Goal: Task Accomplishment & Management: Complete application form

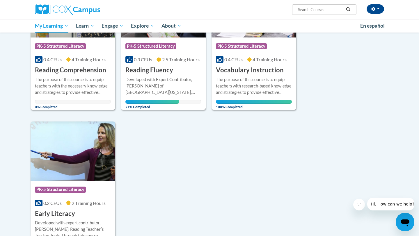
scroll to position [161, 0]
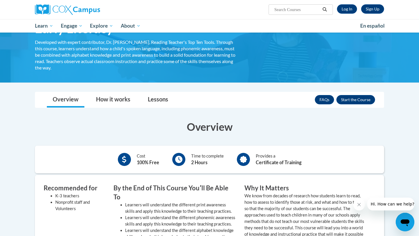
scroll to position [38, 0]
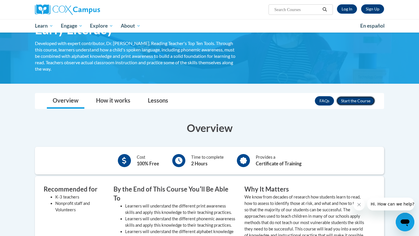
click at [348, 103] on button "Enroll" at bounding box center [355, 100] width 39 height 9
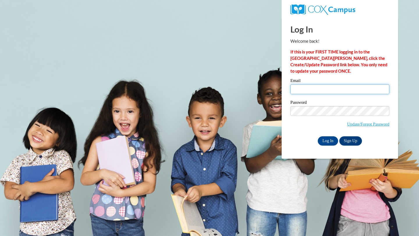
click at [329, 90] on input "Email" at bounding box center [339, 89] width 99 height 10
click at [328, 89] on input "Email" at bounding box center [339, 89] width 99 height 10
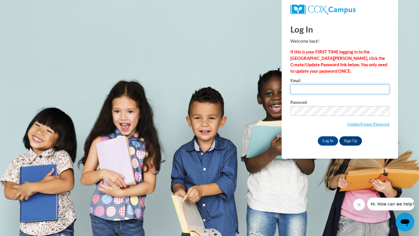
type input "whitcombh@ripon.k12.wi.us"
click at [327, 139] on input "Log In" at bounding box center [328, 140] width 20 height 9
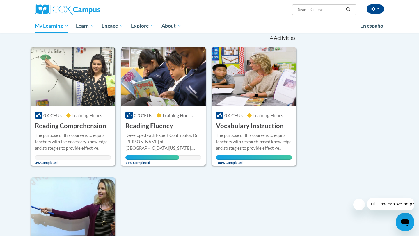
scroll to position [65, 0]
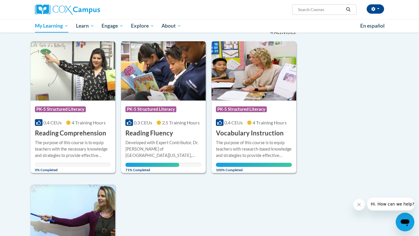
click at [164, 123] on span "2.5 Training Hours" at bounding box center [181, 123] width 38 height 6
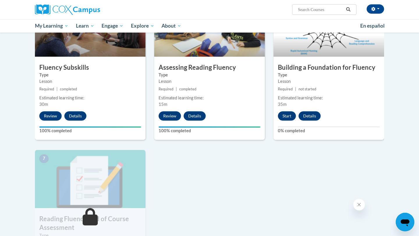
scroll to position [304, 0]
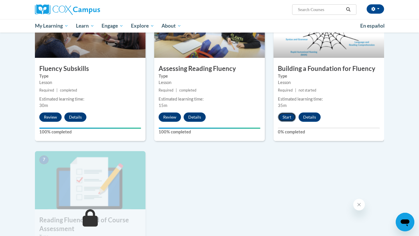
click at [288, 117] on button "Start" at bounding box center [287, 117] width 18 height 9
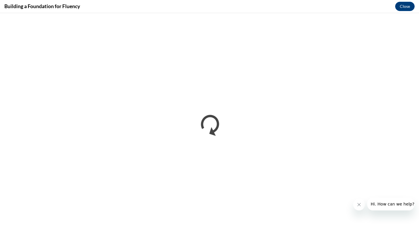
scroll to position [0, 0]
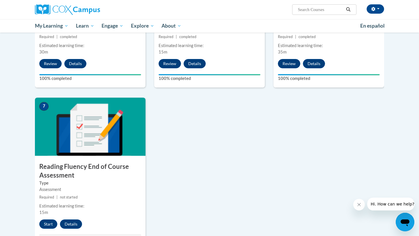
scroll to position [400, 0]
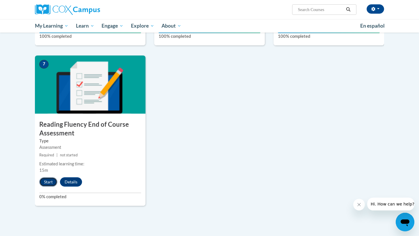
click at [51, 181] on button "Start" at bounding box center [48, 181] width 18 height 9
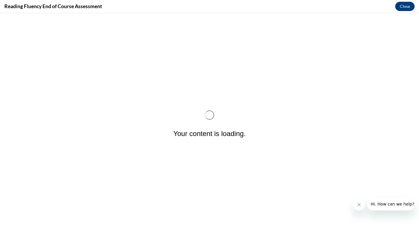
scroll to position [0, 0]
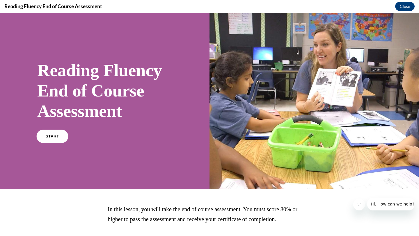
click at [60, 138] on link "START" at bounding box center [52, 136] width 32 height 13
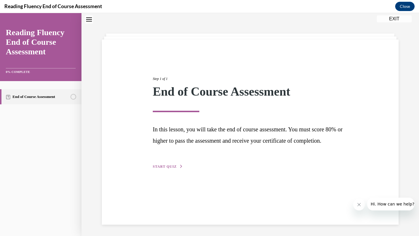
scroll to position [18, 0]
click at [181, 170] on div "Step 1 of 1 End of Course Assessment In this lesson, you will take the end of c…" at bounding box center [250, 116] width 204 height 107
click at [173, 168] on span "START QUIZ" at bounding box center [165, 166] width 24 height 4
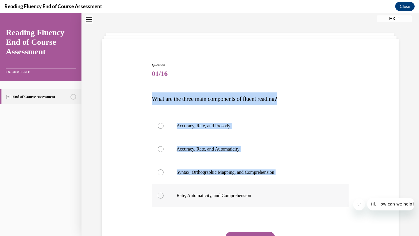
drag, startPoint x: 149, startPoint y: 95, endPoint x: 274, endPoint y: 192, distance: 157.8
click at [274, 192] on div "Question 01/16 What are the three main components of fluent reading?  Accuracy,…" at bounding box center [250, 162] width 300 height 234
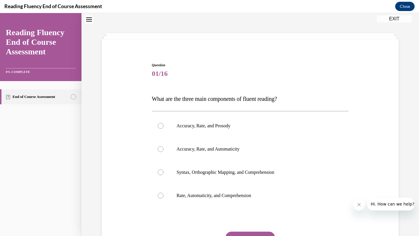
click at [142, 68] on div "Question 01/16 What are the three main components of fluent reading?  Accuracy,…" at bounding box center [250, 162] width 300 height 234
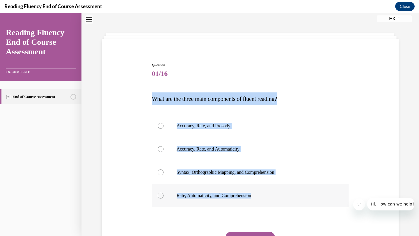
drag, startPoint x: 143, startPoint y: 91, endPoint x: 257, endPoint y: 199, distance: 157.1
click at [257, 199] on div "Question 01/16 What are the three main components of fluent reading?  Accuracy,…" at bounding box center [250, 162] width 300 height 234
copy div "What are the three main components of fluent reading?  Accuracy, Rate, and Pros…"
click at [196, 121] on label "Accuracy, Rate, and Prosody" at bounding box center [250, 125] width 197 height 23
click at [163, 123] on input "Accuracy, Rate, and Prosody" at bounding box center [161, 126] width 6 height 6
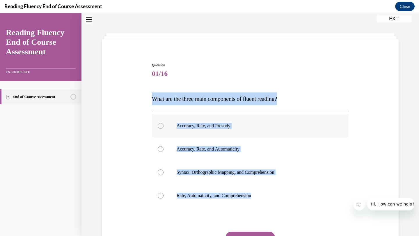
radio input "true"
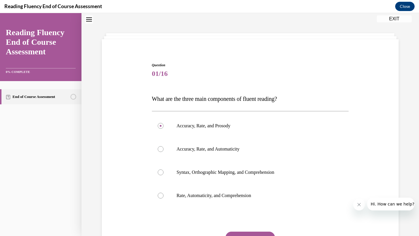
scroll to position [19, 0]
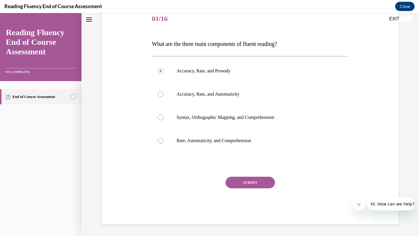
click at [243, 184] on button "SUBMIT" at bounding box center [249, 183] width 49 height 12
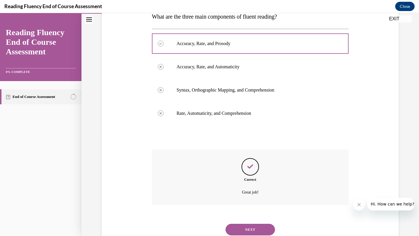
scroll to position [120, 0]
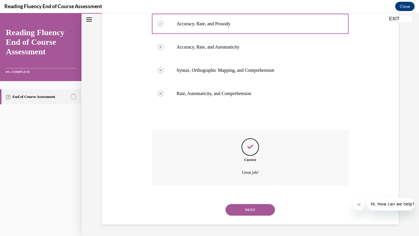
click at [242, 199] on div "NEXT" at bounding box center [250, 209] width 197 height 23
click at [242, 201] on div "NEXT" at bounding box center [250, 209] width 197 height 23
click at [242, 205] on button "NEXT" at bounding box center [249, 210] width 49 height 12
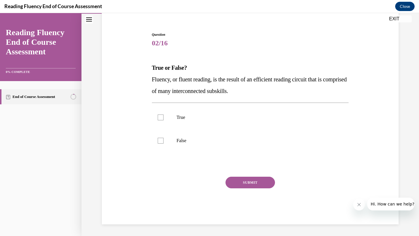
drag, startPoint x: 148, startPoint y: 68, endPoint x: 274, endPoint y: 94, distance: 128.7
click at [274, 94] on div "Question 02/16 True or False? Fluency, or fluent reading, is the result of an e…" at bounding box center [250, 120] width 300 height 210
copy div "True or False? Fluency, or fluent reading, is the result of an efficient readin…"
click at [182, 122] on label "True" at bounding box center [250, 117] width 197 height 23
click at [163, 120] on input "True" at bounding box center [161, 118] width 6 height 6
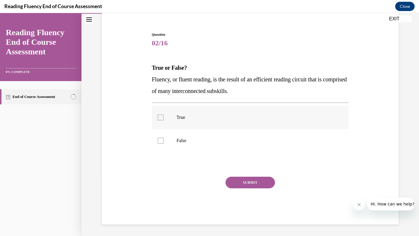
checkbox input "true"
click at [248, 183] on button "SUBMIT" at bounding box center [249, 183] width 49 height 12
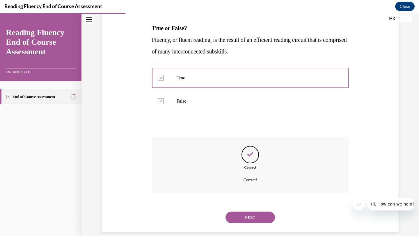
scroll to position [96, 0]
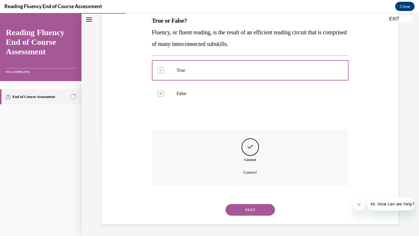
click at [248, 202] on div "NEXT" at bounding box center [250, 209] width 197 height 23
click at [248, 204] on button "NEXT" at bounding box center [249, 210] width 49 height 12
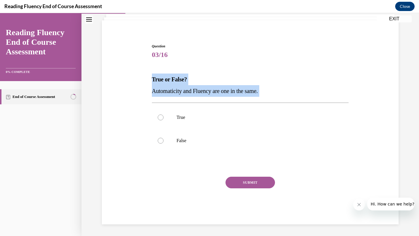
drag, startPoint x: 148, startPoint y: 75, endPoint x: 284, endPoint y: 104, distance: 139.1
click at [286, 104] on div "Question 03/16 True or False? Automaticity and Fluency are one in the same.  Tr…" at bounding box center [250, 125] width 300 height 198
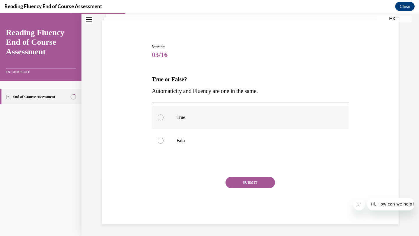
click at [236, 128] on label "True" at bounding box center [250, 117] width 197 height 23
click at [163, 120] on input "True" at bounding box center [161, 118] width 6 height 6
radio input "true"
click at [229, 151] on label "False" at bounding box center [250, 140] width 197 height 23
click at [163, 144] on input "False" at bounding box center [161, 141] width 6 height 6
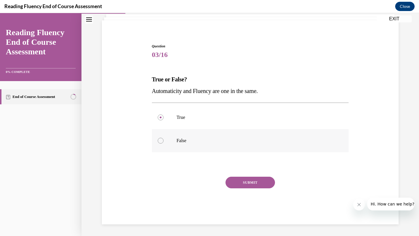
radio input "true"
click at [253, 183] on button "SUBMIT" at bounding box center [249, 183] width 49 height 12
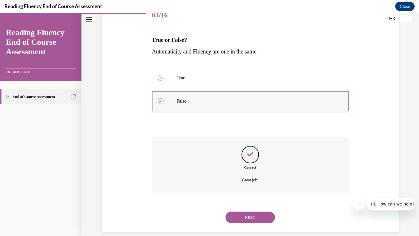
scroll to position [84, 0]
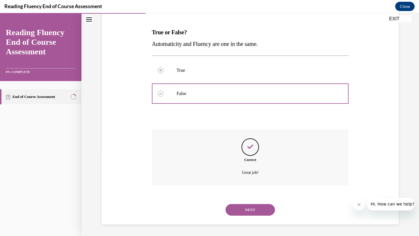
click at [248, 205] on button "NEXT" at bounding box center [249, 210] width 49 height 12
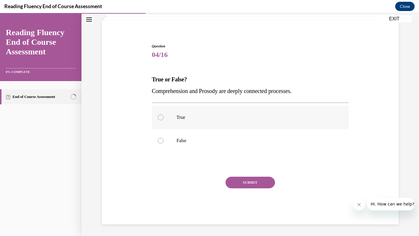
click at [174, 120] on label "True" at bounding box center [250, 117] width 197 height 23
click at [163, 120] on input "True" at bounding box center [161, 118] width 6 height 6
radio input "true"
click at [249, 182] on button "SUBMIT" at bounding box center [249, 183] width 49 height 12
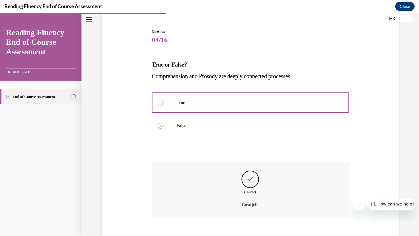
scroll to position [84, 0]
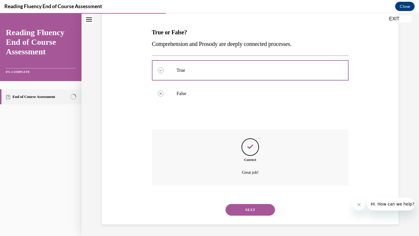
click at [244, 209] on button "NEXT" at bounding box center [249, 210] width 49 height 12
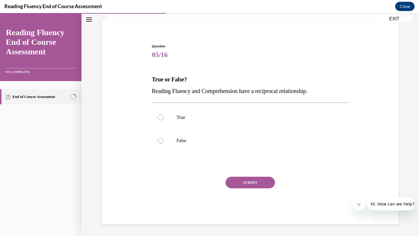
scroll to position [37, 0]
click at [180, 118] on p "True" at bounding box center [256, 118] width 158 height 6
click at [163, 118] on input "True" at bounding box center [161, 118] width 6 height 6
radio input "true"
click at [234, 184] on button "SUBMIT" at bounding box center [249, 183] width 49 height 12
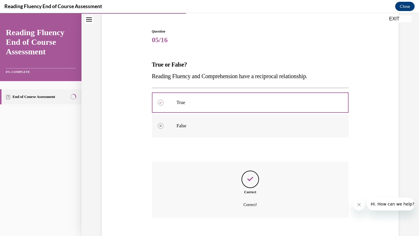
scroll to position [84, 0]
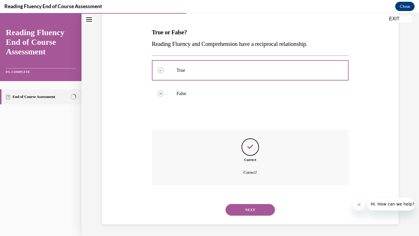
click at [248, 205] on button "NEXT" at bounding box center [249, 210] width 49 height 12
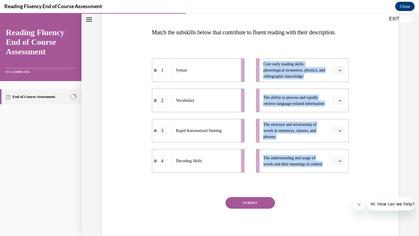
drag, startPoint x: 146, startPoint y: 65, endPoint x: 338, endPoint y: 156, distance: 212.6
click at [338, 156] on div "Question 06/16 Match the subskills below that contribute to fluent reading with…" at bounding box center [250, 112] width 300 height 266
copy ul "Core early reading skills: phonological awareness, phonics, and orthographic kn…"
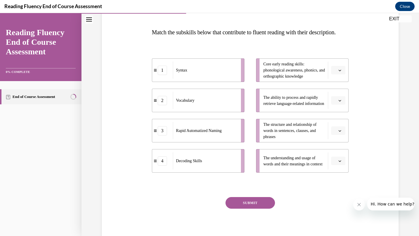
click at [380, 156] on div "Question 06/16 Match the subskills below that contribute to fluent reading with…" at bounding box center [250, 112] width 300 height 266
click at [344, 75] on button "button" at bounding box center [338, 70] width 14 height 9
click at [338, 139] on div "4" at bounding box center [337, 142] width 15 height 12
click at [338, 103] on span "button" at bounding box center [340, 101] width 4 height 4
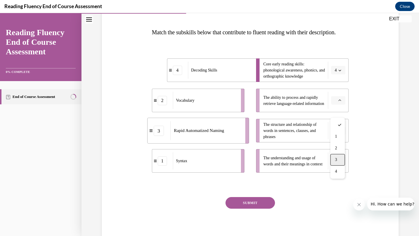
click at [339, 157] on div "3" at bounding box center [337, 160] width 15 height 12
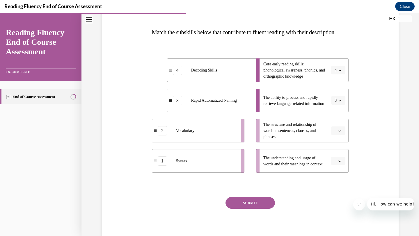
click at [341, 135] on button "button" at bounding box center [338, 131] width 14 height 9
click at [339, 170] on div "1" at bounding box center [337, 167] width 15 height 12
click at [339, 163] on span "button" at bounding box center [340, 161] width 4 height 4
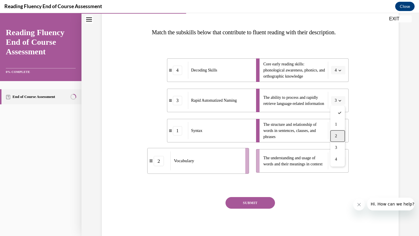
click at [337, 138] on div "2" at bounding box center [337, 136] width 15 height 12
click at [271, 209] on button "SUBMIT" at bounding box center [249, 203] width 49 height 12
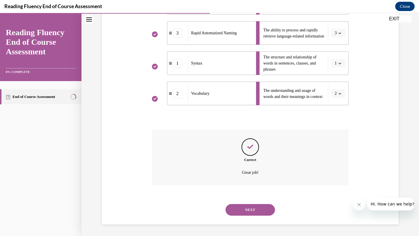
scroll to position [163, 0]
click at [259, 210] on button "NEXT" at bounding box center [249, 210] width 49 height 12
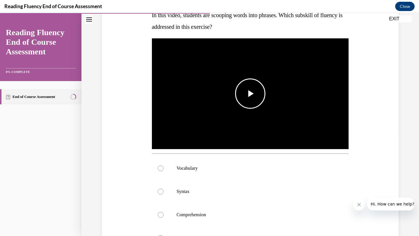
scroll to position [101, 0]
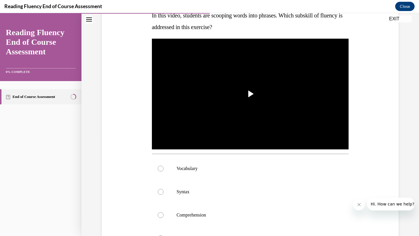
drag, startPoint x: 151, startPoint y: 17, endPoint x: 245, endPoint y: 38, distance: 95.6
click at [245, 38] on div "Question 07/16 In this video, students are scooping words into phrases. Which s…" at bounding box center [250, 146] width 200 height 351
copy span "In this video, students are scooping words into phrases. Which subskill of flue…"
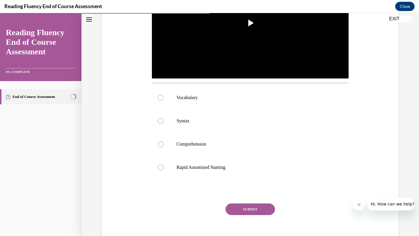
scroll to position [178, 0]
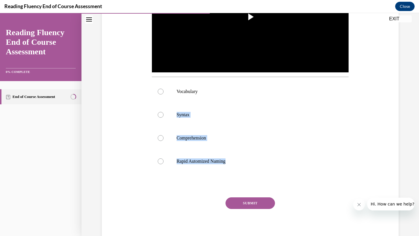
drag, startPoint x: 145, startPoint y: 95, endPoint x: 245, endPoint y: 182, distance: 132.5
click at [245, 182] on div "Question 07/16 In this video, students are scooping words into phrases. Which s…" at bounding box center [250, 65] width 300 height 360
click at [139, 102] on div "Question 07/16 In this video, students are scooping words into phrases. Which s…" at bounding box center [250, 65] width 300 height 360
drag, startPoint x: 145, startPoint y: 90, endPoint x: 232, endPoint y: 182, distance: 126.5
click at [232, 182] on div "Question 07/16 In this video, students are scooping words into phrases. Which s…" at bounding box center [250, 65] width 300 height 360
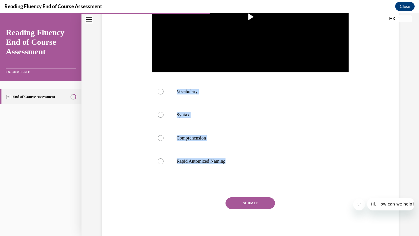
copy div "Vocabulary Syntax Comprehension Rapid Automized Naming"
click at [218, 51] on img "Video player" at bounding box center [250, 17] width 197 height 111
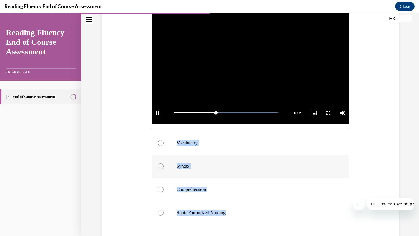
click at [201, 170] on label "Syntax" at bounding box center [250, 166] width 197 height 23
click at [163, 169] on input "Syntax" at bounding box center [161, 166] width 6 height 6
radio input "true"
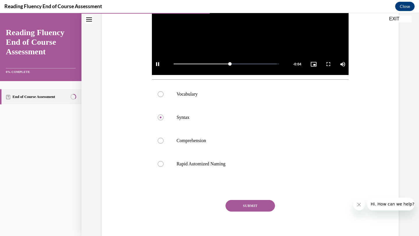
click at [248, 205] on button "SUBMIT" at bounding box center [249, 206] width 49 height 12
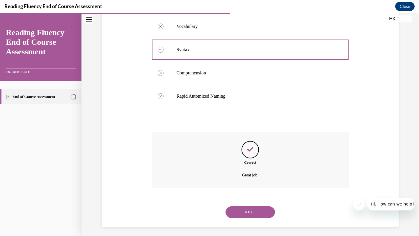
click at [247, 217] on button "NEXT" at bounding box center [249, 212] width 49 height 12
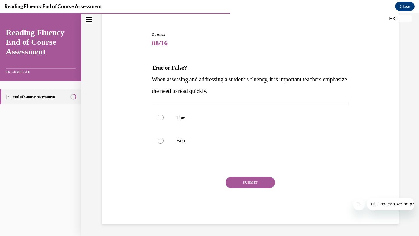
scroll to position [49, 0]
drag, startPoint x: 149, startPoint y: 65, endPoint x: 252, endPoint y: 96, distance: 108.2
click at [252, 96] on div "Question 08/16 True or False? When assessing and addressing a student’s fluency…" at bounding box center [250, 120] width 300 height 210
copy div "True or False? When assessing and addressing a student’s fluency, it is importa…"
click at [196, 140] on p "False" at bounding box center [256, 141] width 158 height 6
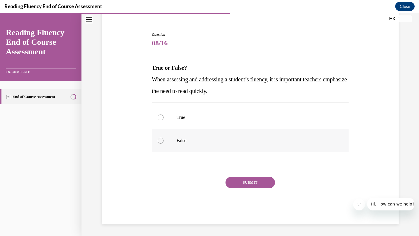
click at [163, 140] on input "False" at bounding box center [161, 141] width 6 height 6
radio input "true"
click at [247, 188] on button "SUBMIT" at bounding box center [249, 183] width 49 height 12
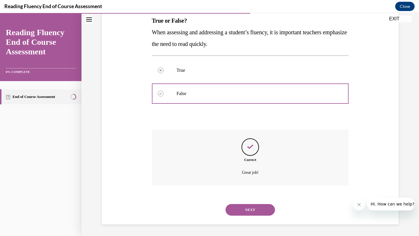
click at [238, 211] on button "NEXT" at bounding box center [249, 210] width 49 height 12
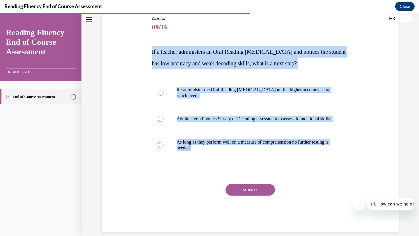
drag, startPoint x: 145, startPoint y: 49, endPoint x: 264, endPoint y: 170, distance: 170.1
click at [264, 170] on div "Question 09/16 If a teacher administers an Oral Reading Fluency assessment and …" at bounding box center [250, 115] width 300 height 233
copy div "If a teacher administers an Oral Reading Fluency assessment and notices the stu…"
click at [227, 122] on p "Administer a Phonics Survey or Decoding assessment to assess foundational skill…" at bounding box center [256, 119] width 158 height 6
click at [163, 122] on input "Administer a Phonics Survey or Decoding assessment to assess foundational skill…" at bounding box center [161, 119] width 6 height 6
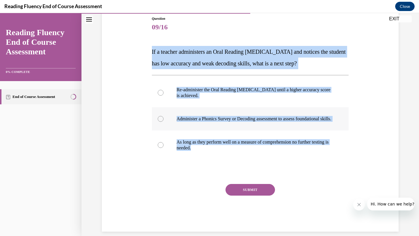
radio input "true"
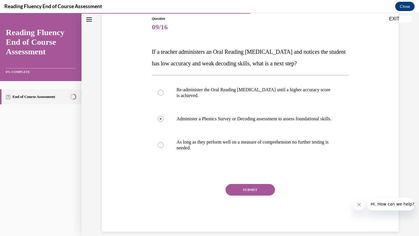
click at [243, 190] on button "SUBMIT" at bounding box center [249, 190] width 49 height 12
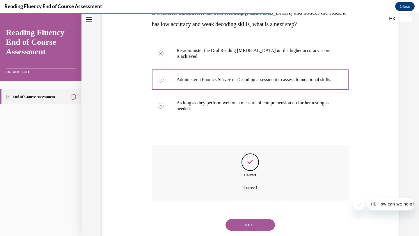
scroll to position [125, 0]
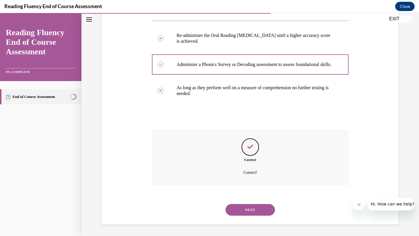
click at [246, 206] on button "NEXT" at bounding box center [249, 210] width 49 height 12
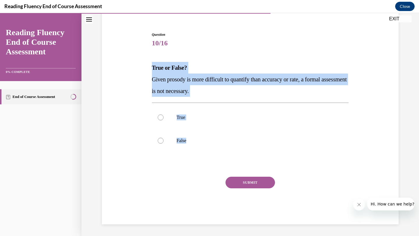
drag, startPoint x: 149, startPoint y: 65, endPoint x: 237, endPoint y: 164, distance: 132.6
click at [237, 164] on div "Question 10/16 True or False? Given prosody is more difficult to quantify than …" at bounding box center [250, 120] width 300 height 210
drag, startPoint x: 229, startPoint y: 90, endPoint x: 134, endPoint y: 64, distance: 99.0
click at [134, 64] on div "Question 10/16 True or False? Given prosody is more difficult to quantify than …" at bounding box center [250, 120] width 300 height 210
copy div "True or False? Given prosody is more difficult to quantify than accuracy or rat…"
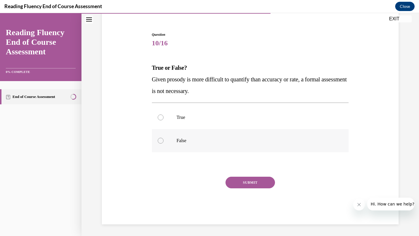
click at [183, 131] on label "False" at bounding box center [250, 140] width 197 height 23
click at [163, 138] on input "False" at bounding box center [161, 141] width 6 height 6
radio input "true"
click at [241, 187] on button "SUBMIT" at bounding box center [249, 183] width 49 height 12
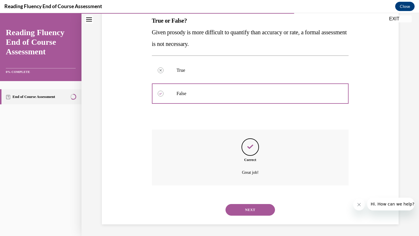
click at [241, 211] on button "NEXT" at bounding box center [249, 210] width 49 height 12
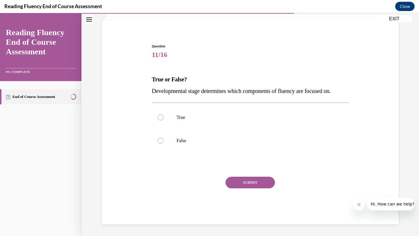
scroll to position [37, 0]
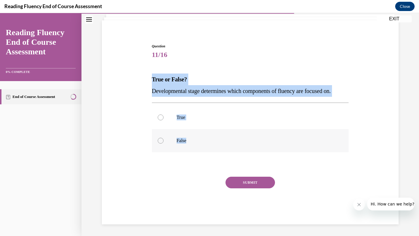
drag, startPoint x: 148, startPoint y: 83, endPoint x: 272, endPoint y: 148, distance: 140.0
click at [275, 151] on div "Question 11/16 True or False? Developmental stage determines which components o…" at bounding box center [250, 125] width 300 height 198
click at [170, 83] on p "True or False?" at bounding box center [250, 80] width 197 height 12
drag, startPoint x: 142, startPoint y: 76, endPoint x: 366, endPoint y: 94, distance: 225.0
click at [367, 95] on div "Question 11/16 True or False? Developmental stage determines which components o…" at bounding box center [250, 125] width 300 height 198
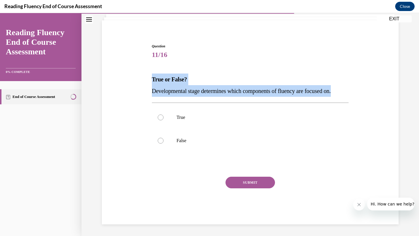
copy div "True or False? Developmental stage determines which components of fluency are f…"
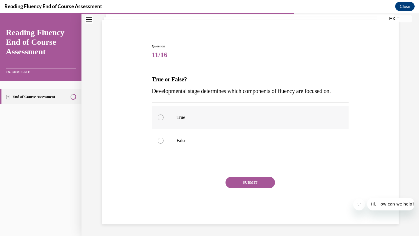
click at [193, 122] on label "True" at bounding box center [250, 117] width 197 height 23
click at [163, 120] on input "True" at bounding box center [161, 118] width 6 height 6
radio input "true"
click at [241, 182] on button "SUBMIT" at bounding box center [249, 183] width 49 height 12
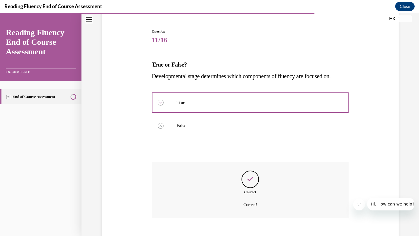
scroll to position [84, 0]
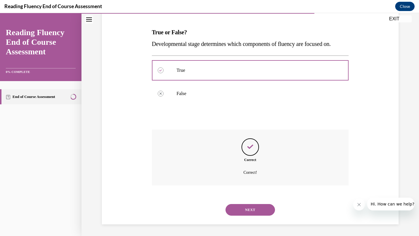
click at [232, 208] on button "NEXT" at bounding box center [249, 210] width 49 height 12
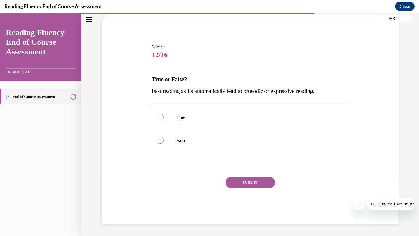
scroll to position [37, 0]
click at [186, 148] on label "False" at bounding box center [250, 140] width 197 height 23
click at [163, 144] on input "False" at bounding box center [161, 141] width 6 height 6
radio input "true"
click at [244, 177] on button "SUBMIT" at bounding box center [249, 183] width 49 height 12
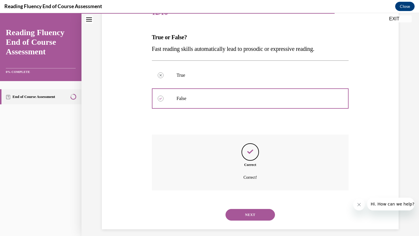
scroll to position [84, 0]
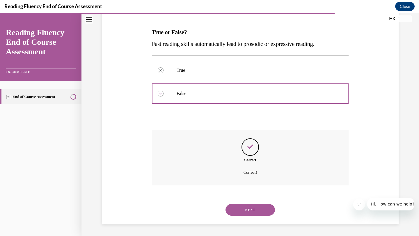
click at [240, 203] on div "NEXT" at bounding box center [250, 209] width 197 height 23
click at [241, 209] on button "NEXT" at bounding box center [249, 210] width 49 height 12
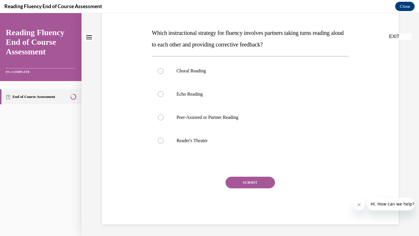
scroll to position [0, 0]
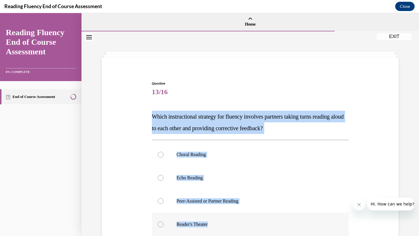
drag, startPoint x: 152, startPoint y: 113, endPoint x: 230, endPoint y: 227, distance: 138.8
click at [230, 227] on div "Question 13/16 Which instructional strategy for fluency involves partners takin…" at bounding box center [250, 194] width 197 height 227
copy div "Which instructional strategy for fluency involves partners taking turns reading…"
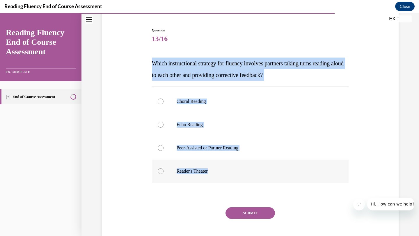
scroll to position [53, 0]
click at [216, 157] on label "Peer-Assisted or Partner Reading" at bounding box center [250, 148] width 197 height 23
click at [163, 151] on input "Peer-Assisted or Partner Reading" at bounding box center [161, 148] width 6 height 6
radio input "true"
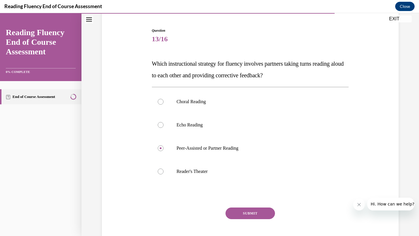
click at [242, 213] on button "SUBMIT" at bounding box center [249, 214] width 49 height 12
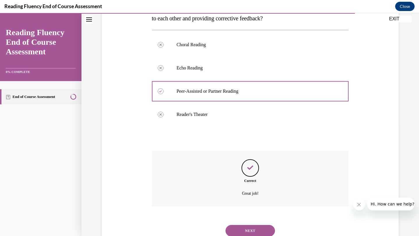
scroll to position [131, 0]
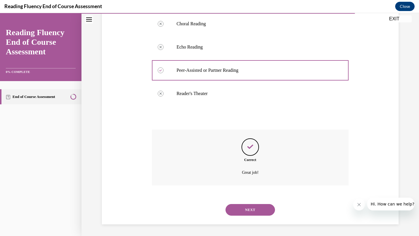
click at [246, 206] on button "NEXT" at bounding box center [249, 210] width 49 height 12
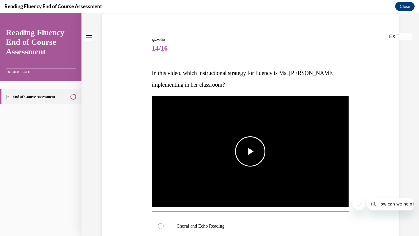
scroll to position [60, 0]
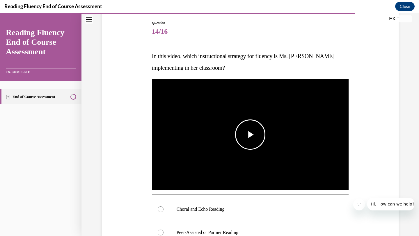
click at [250, 135] on span "Video player" at bounding box center [250, 135] width 0 height 0
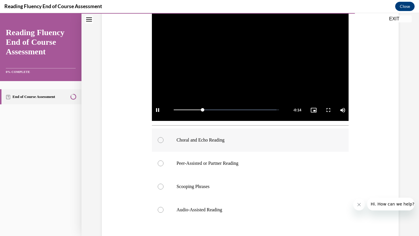
scroll to position [133, 0]
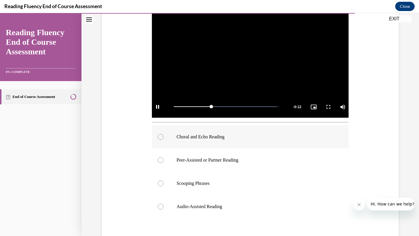
click at [269, 141] on label "Choral and Echo Reading" at bounding box center [250, 136] width 197 height 23
click at [163, 140] on input "Choral and Echo Reading" at bounding box center [161, 137] width 6 height 6
radio input "true"
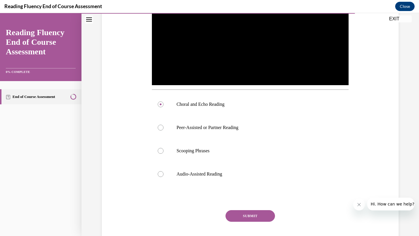
click at [262, 219] on button "SUBMIT" at bounding box center [249, 216] width 49 height 12
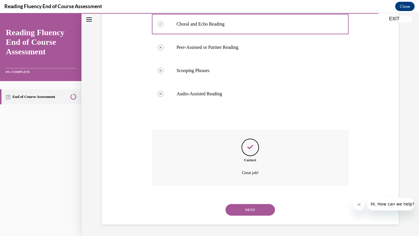
click at [250, 208] on button "NEXT" at bounding box center [249, 210] width 49 height 12
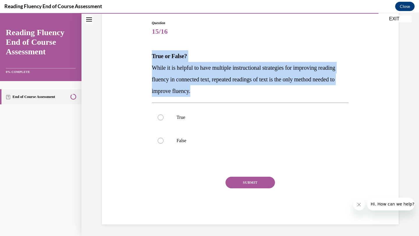
drag, startPoint x: 152, startPoint y: 55, endPoint x: 268, endPoint y: 88, distance: 120.4
click at [268, 89] on div "True or False? While it is helpful to have multiple instructional strategies fo…" at bounding box center [250, 73] width 197 height 47
click at [174, 138] on label "False" at bounding box center [250, 140] width 197 height 23
click at [163, 138] on input "False" at bounding box center [161, 141] width 6 height 6
radio input "true"
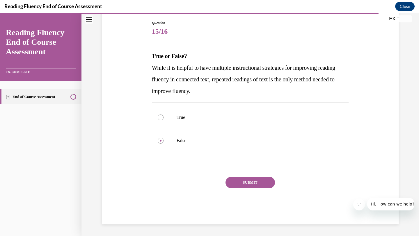
click at [232, 180] on button "SUBMIT" at bounding box center [249, 183] width 49 height 12
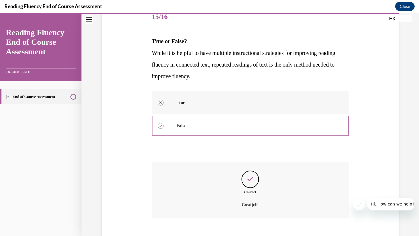
scroll to position [108, 0]
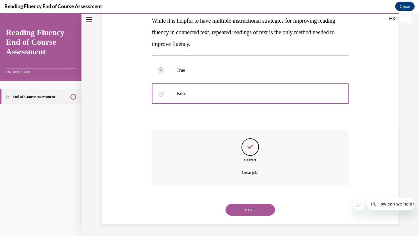
click at [244, 208] on button "NEXT" at bounding box center [249, 210] width 49 height 12
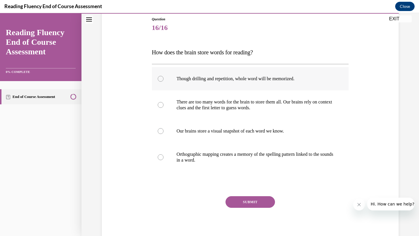
scroll to position [66, 0]
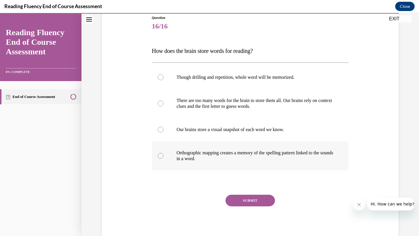
click at [267, 154] on p "Orthographic mapping creates a memory of the spelling pattern linked to the sou…" at bounding box center [256, 156] width 158 height 12
click at [163, 154] on input "Orthographic mapping creates a memory of the spelling pattern linked to the sou…" at bounding box center [161, 156] width 6 height 6
radio input "true"
click at [254, 200] on button "SUBMIT" at bounding box center [249, 201] width 49 height 12
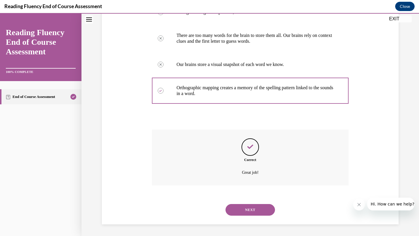
click at [249, 204] on button "NEXT" at bounding box center [249, 210] width 49 height 12
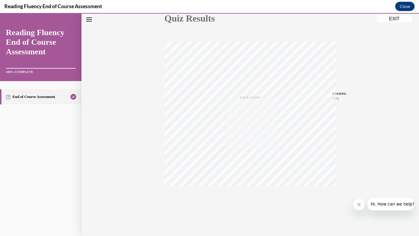
click at [249, 205] on button "TAKE AGAIN" at bounding box center [250, 199] width 35 height 26
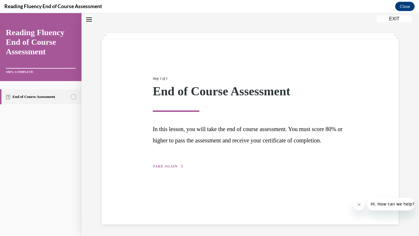
scroll to position [18, 0]
click at [172, 170] on div "Step 1 of 1 End of Course Assessment In this lesson, you will take the end of c…" at bounding box center [250, 116] width 204 height 107
click at [172, 168] on span "TAKE AGAIN" at bounding box center [165, 166] width 25 height 4
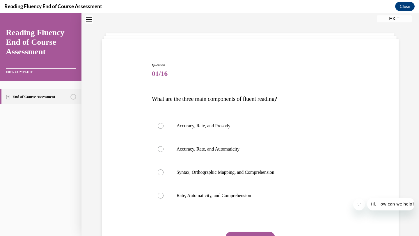
scroll to position [73, 0]
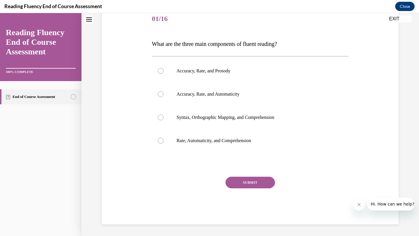
click at [398, 21] on button "EXIT" at bounding box center [394, 18] width 35 height 7
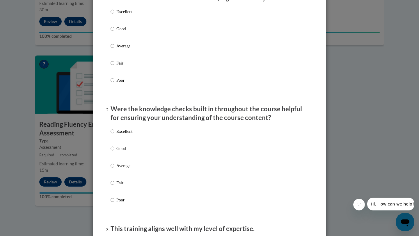
scroll to position [104, 0]
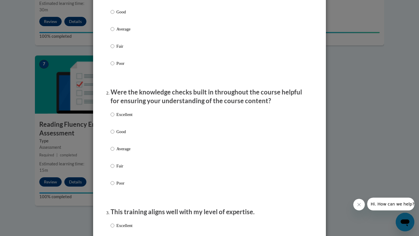
radio input "true"
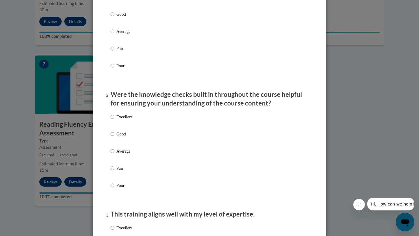
click at [121, 120] on p "Excellent" at bounding box center [124, 117] width 16 height 6
click at [114, 120] on input "Excellent" at bounding box center [113, 117] width 4 height 6
radio input "true"
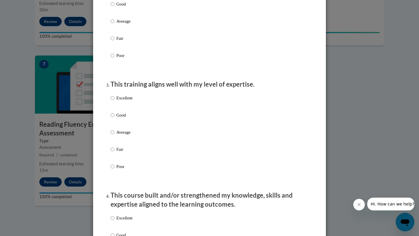
scroll to position [284, 0]
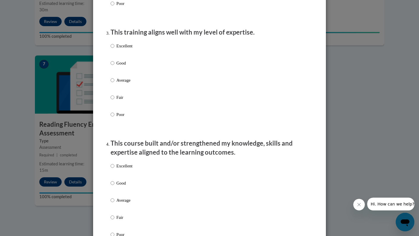
click at [127, 48] on div "Excellent Good Average Fair Poor" at bounding box center [122, 85] width 22 height 90
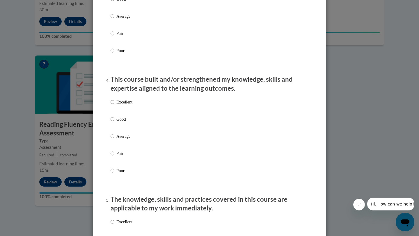
scroll to position [314, 0]
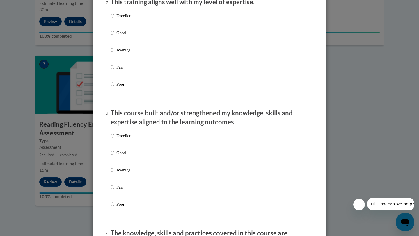
click at [125, 19] on p "Excellent" at bounding box center [124, 16] width 16 height 6
click at [114, 19] on input "Excellent" at bounding box center [113, 16] width 4 height 6
radio input "true"
click at [113, 139] on input "Excellent" at bounding box center [113, 136] width 4 height 6
radio input "true"
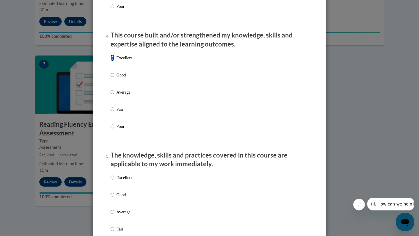
scroll to position [483, 0]
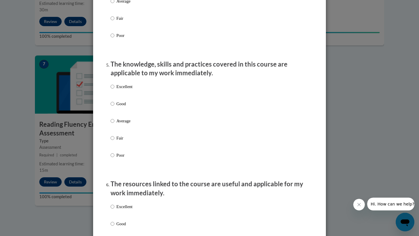
click at [120, 90] on p "Excellent" at bounding box center [124, 86] width 16 height 6
click at [114, 90] on input "Excellent" at bounding box center [113, 86] width 4 height 6
radio input "true"
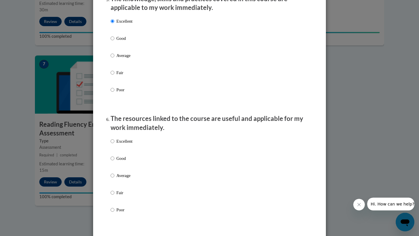
click at [118, 145] on p "Excellent" at bounding box center [124, 141] width 16 height 6
click at [114, 145] on input "Excellent" at bounding box center [113, 141] width 4 height 6
radio input "true"
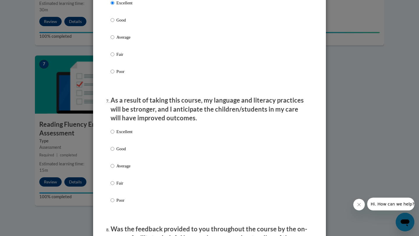
click at [121, 135] on p "Excellent" at bounding box center [124, 132] width 16 height 6
click at [114, 135] on input "Excellent" at bounding box center [113, 132] width 4 height 6
radio input "true"
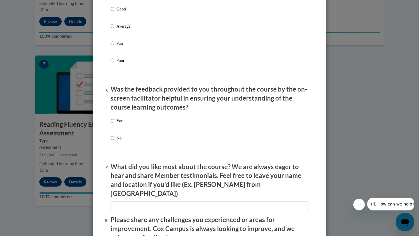
click at [119, 124] on p "Yes" at bounding box center [119, 121] width 6 height 6
click at [114, 124] on input "Yes" at bounding box center [113, 121] width 4 height 6
radio input "true"
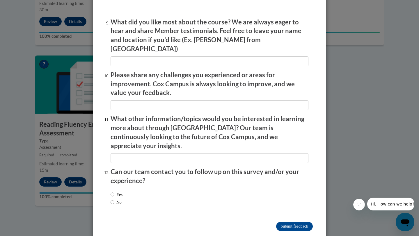
scroll to position [974, 0]
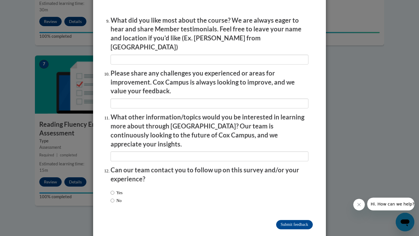
click at [112, 197] on input "No" at bounding box center [113, 200] width 4 height 6
radio input "true"
click at [286, 220] on input "Submit feedback" at bounding box center [294, 224] width 37 height 9
